Goal: Navigation & Orientation: Find specific page/section

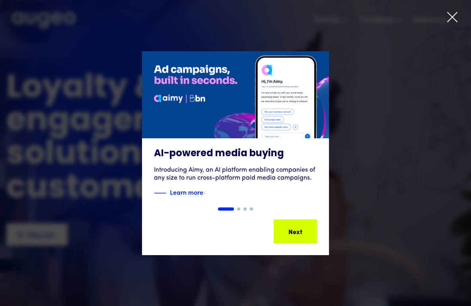
click at [453, 13] on icon at bounding box center [453, 17] width 12 height 12
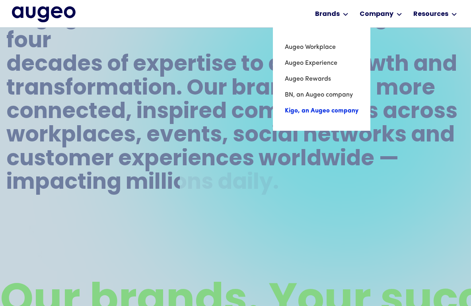
scroll to position [424, 0]
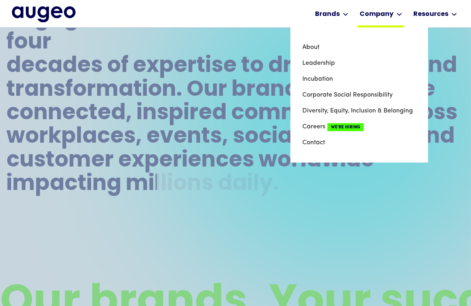
click at [379, 10] on div "Company" at bounding box center [377, 15] width 34 height 10
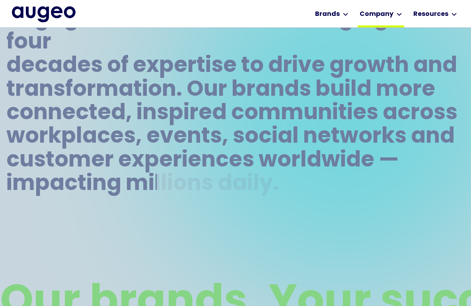
click at [381, 16] on div "Company" at bounding box center [377, 15] width 34 height 10
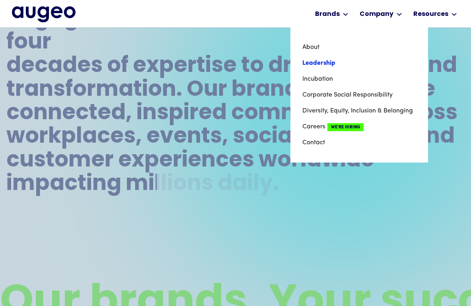
click at [322, 62] on link "Leadership" at bounding box center [359, 63] width 114 height 16
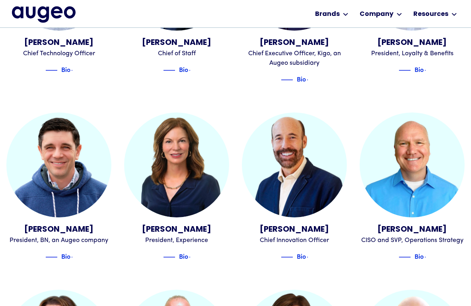
scroll to position [553, 0]
